Goal: Information Seeking & Learning: Learn about a topic

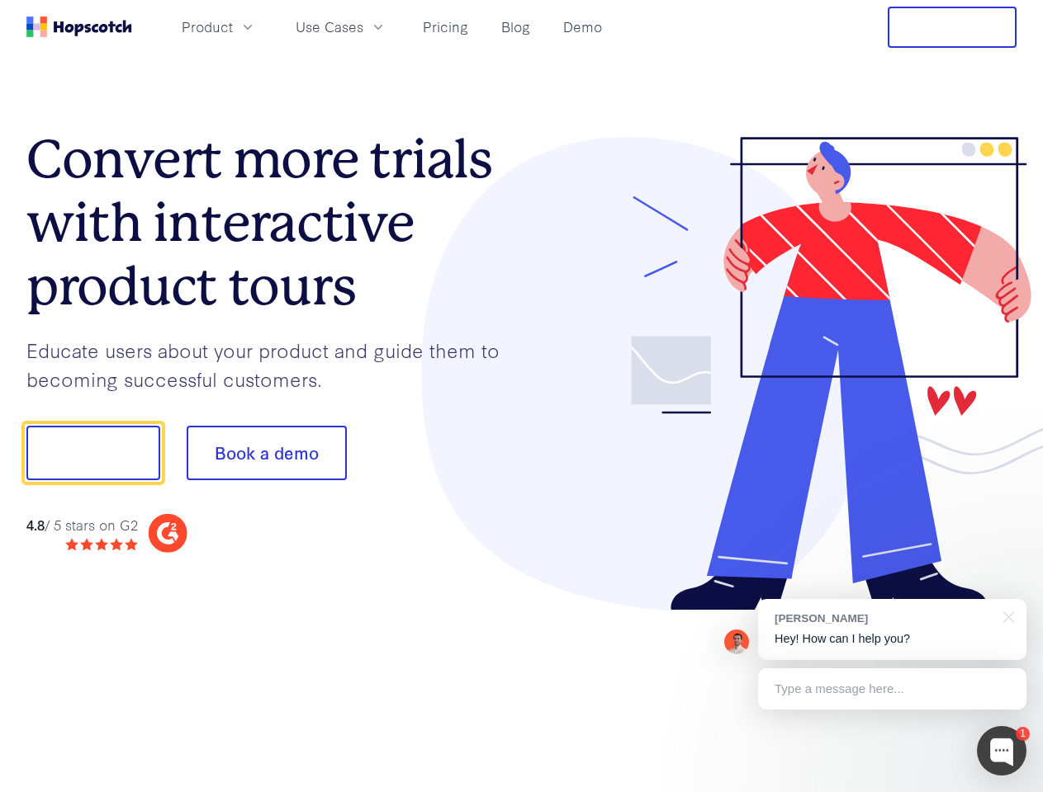
click at [522, 396] on div at bounding box center [769, 374] width 495 height 475
click at [233, 26] on span "Product" at bounding box center [207, 27] width 51 height 21
click at [363, 26] on span "Use Cases" at bounding box center [330, 27] width 68 height 21
click at [952, 27] on button "Free Trial" at bounding box center [951, 27] width 129 height 41
click at [92, 453] on button "Show me!" at bounding box center [93, 453] width 134 height 54
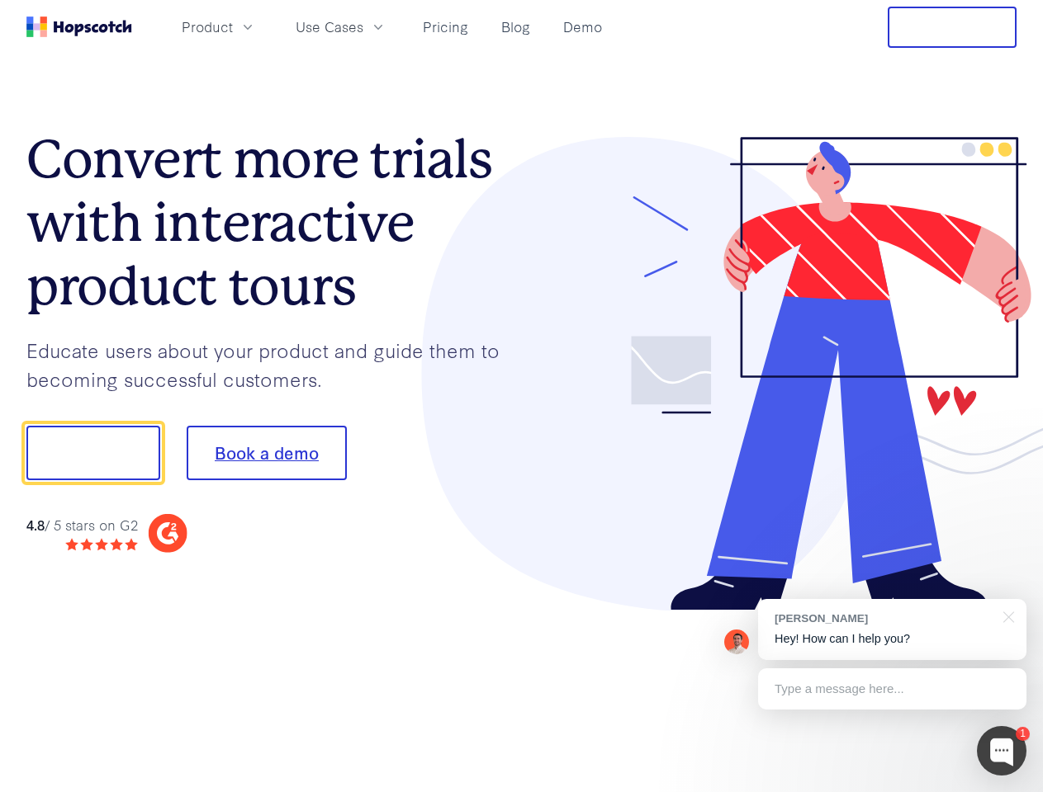
click at [266, 453] on button "Book a demo" at bounding box center [267, 453] width 160 height 54
click at [1001, 751] on div at bounding box center [1001, 751] width 50 height 50
click at [891, 630] on div "[PERSON_NAME] Hey! How can I help you?" at bounding box center [892, 629] width 268 height 61
click at [1005, 616] on div at bounding box center [871, 451] width 310 height 551
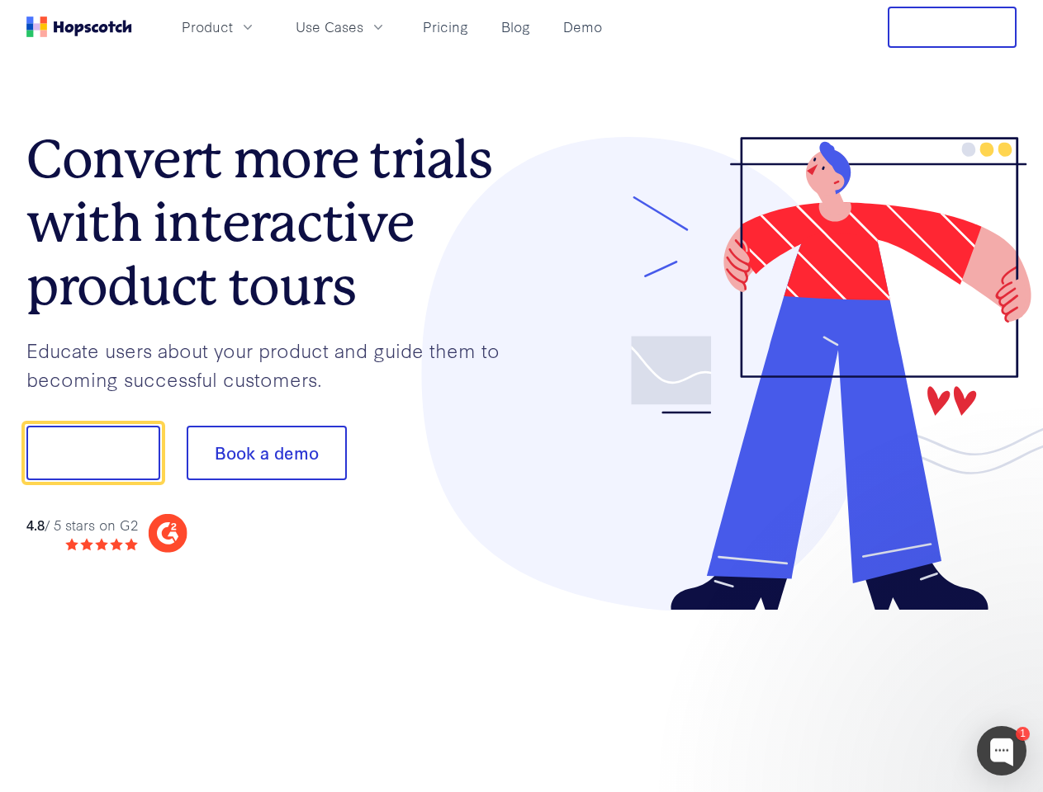
click at [891, 689] on div at bounding box center [871, 561] width 310 height 329
